Goal: Information Seeking & Learning: Learn about a topic

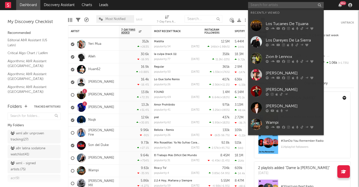
click at [277, 6] on input "text" at bounding box center [286, 5] width 76 height 6
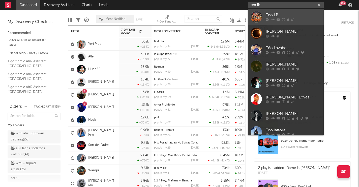
type input "teo lb"
click at [274, 14] on div "Teo LB" at bounding box center [294, 15] width 56 height 6
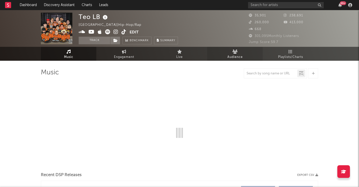
select select "6m"
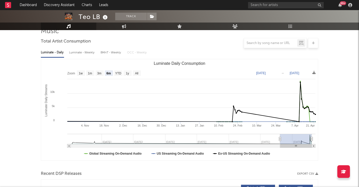
scroll to position [40, 0]
